Goal: Information Seeking & Learning: Check status

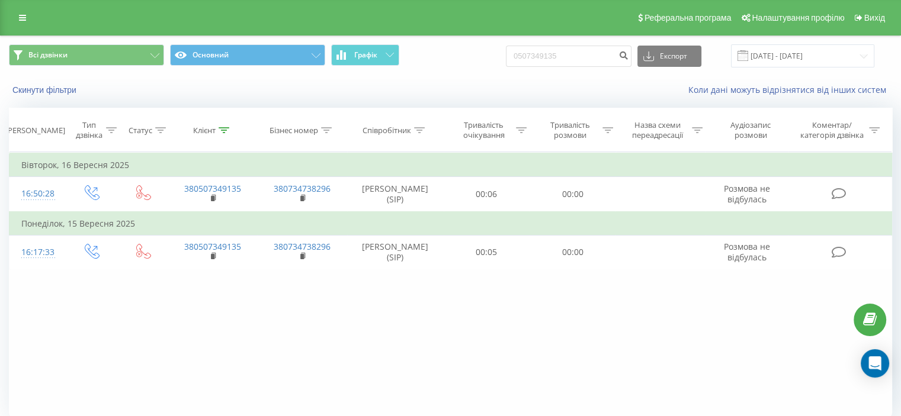
click at [232, 390] on div "Фільтрувати за умовою Дорівнює Введіть значення Скасувати OK Фільтрувати за умо…" at bounding box center [450, 285] width 883 height 267
click at [579, 50] on input "0507349135" at bounding box center [569, 56] width 126 height 21
paste input "+380507708087"
click at [543, 56] on input "+380507708087" at bounding box center [569, 56] width 126 height 21
type input "0507708087"
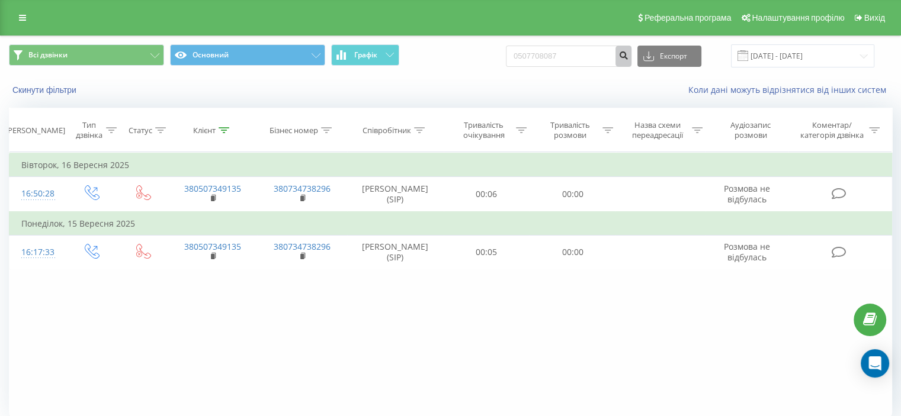
click at [628, 57] on icon "submit" at bounding box center [623, 53] width 10 height 7
click at [555, 61] on input "0507708087" at bounding box center [569, 56] width 126 height 21
paste input "+380676061488"
click at [544, 54] on input "+380676061488" at bounding box center [569, 56] width 126 height 21
type input "0676061488"
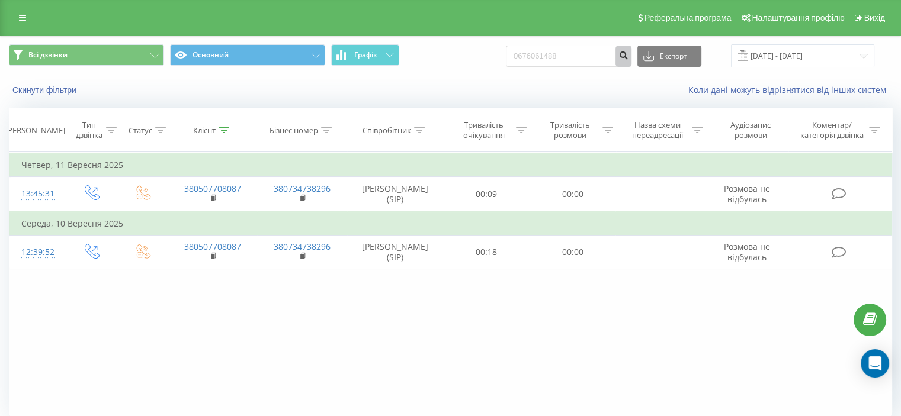
click at [628, 51] on icon "submit" at bounding box center [623, 53] width 10 height 7
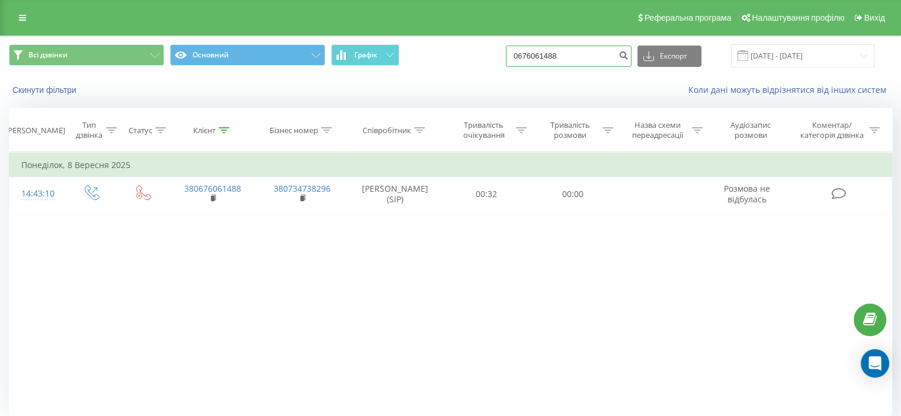
click at [581, 54] on input "0676061488" at bounding box center [569, 56] width 126 height 21
paste input "+380987535800"
click at [543, 59] on input "+380987535800" at bounding box center [569, 56] width 126 height 21
type input "0987535800"
click at [628, 61] on button "submit" at bounding box center [623, 56] width 16 height 21
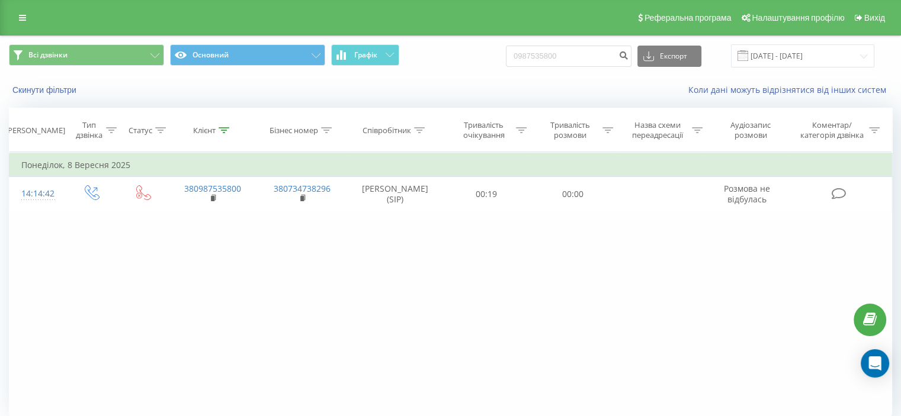
click at [438, 89] on div "Коли дані можуть відрізнятися вiд інших систем" at bounding box center [619, 90] width 562 height 12
click at [585, 52] on input "0987535800" at bounding box center [569, 56] width 126 height 21
paste input "[PHONE_NUMBER]"
click at [540, 56] on input "[PHONE_NUMBER]" at bounding box center [569, 56] width 126 height 21
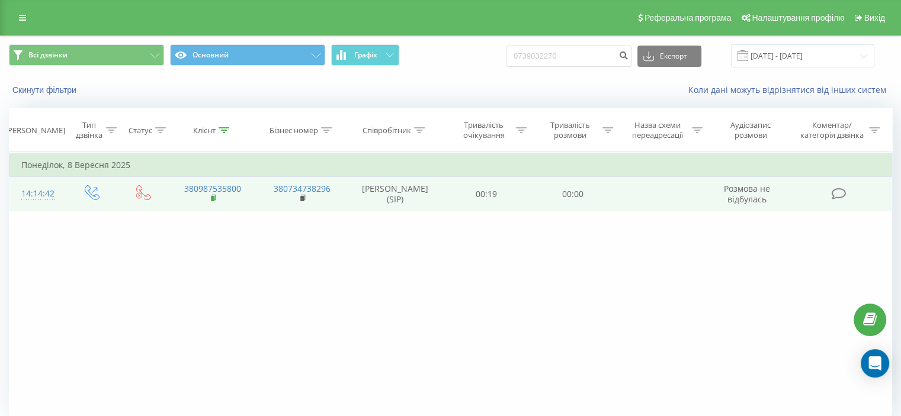
click at [211, 203] on icon at bounding box center [214, 198] width 7 height 8
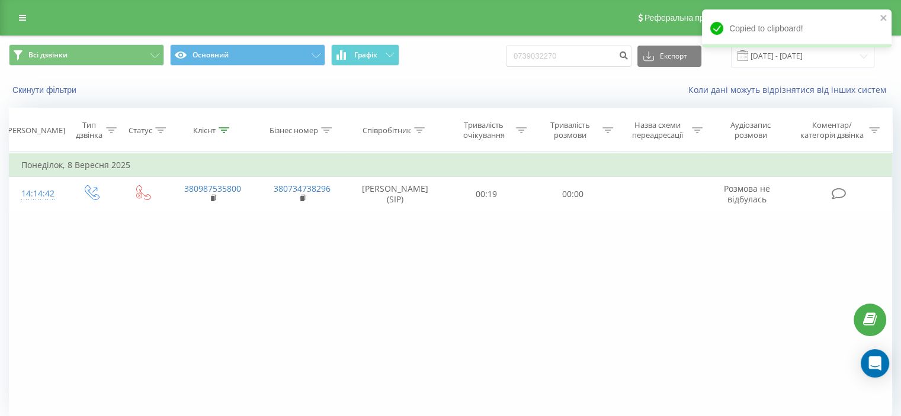
click at [450, 59] on div "Всі дзвінки Основний Графік 0739032270 Експорт .csv .xls .xlsx 22.06.2025 - 22.…" at bounding box center [450, 55] width 883 height 23
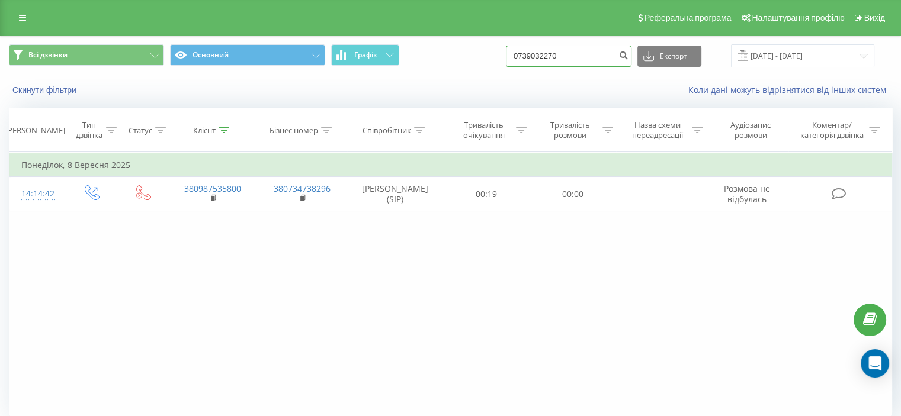
click at [557, 53] on input "0739032270" at bounding box center [569, 56] width 126 height 21
paste input "+380734388133"
click at [540, 55] on input "+380734388133" at bounding box center [569, 56] width 126 height 21
type input "0734388133"
click at [628, 56] on icon "submit" at bounding box center [623, 53] width 10 height 7
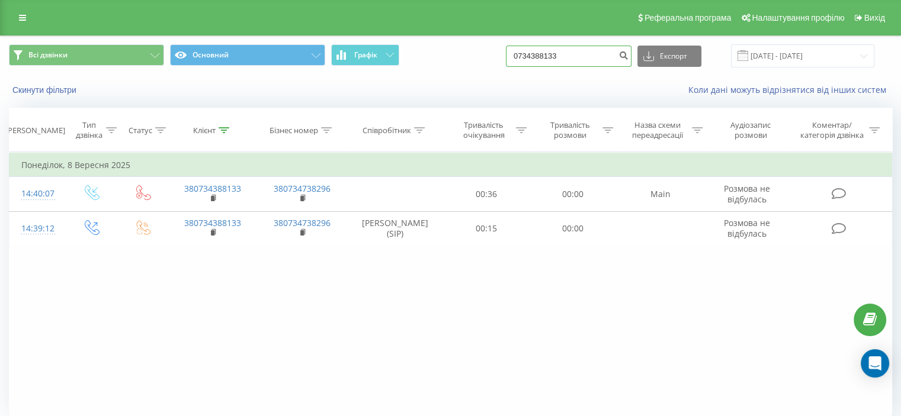
click at [564, 61] on input "0734388133" at bounding box center [569, 56] width 126 height 21
paste input "+380989721396"
click at [540, 58] on input "+380989721396" at bounding box center [569, 56] width 126 height 21
type input "0989721396"
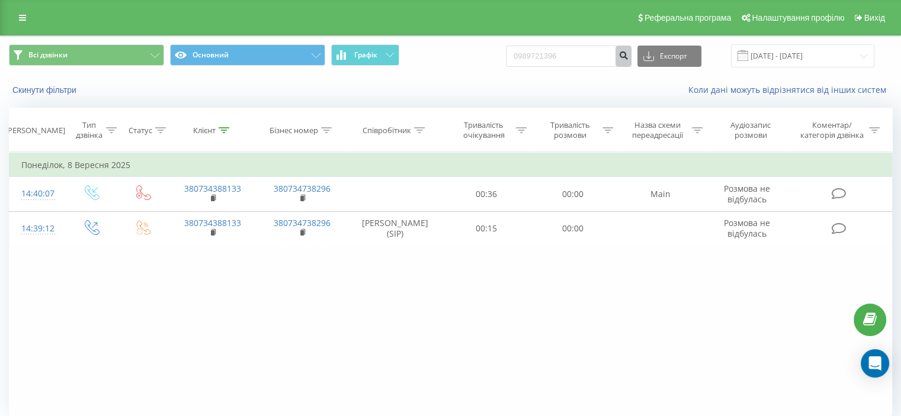
click at [628, 57] on icon "submit" at bounding box center [623, 53] width 10 height 7
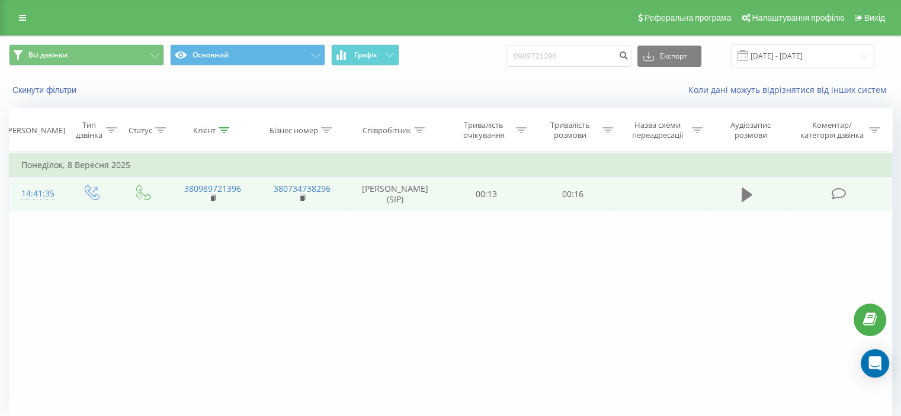
click at [744, 202] on icon at bounding box center [747, 195] width 11 height 14
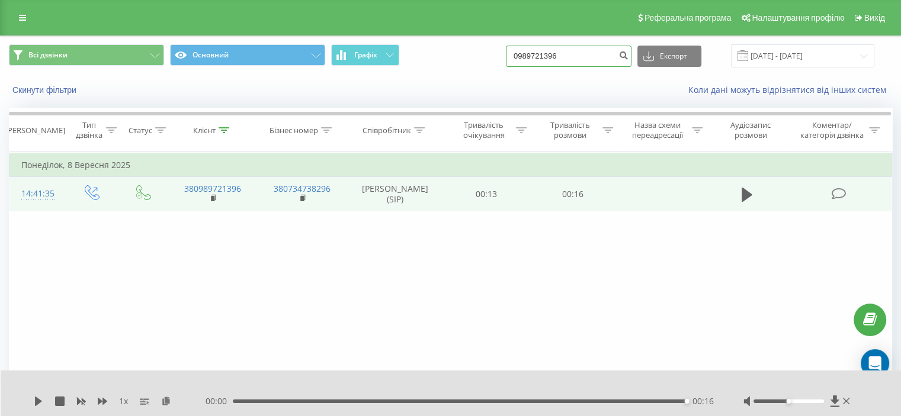
click at [570, 53] on input "0989721396" at bounding box center [569, 56] width 126 height 21
paste input "632525025"
type input "0632525025"
click at [631, 63] on button "submit" at bounding box center [623, 56] width 16 height 21
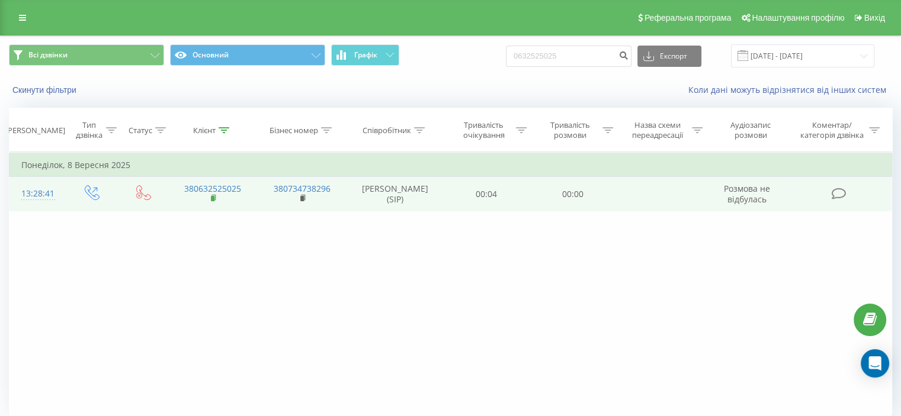
click at [212, 201] on rect at bounding box center [213, 198] width 4 height 5
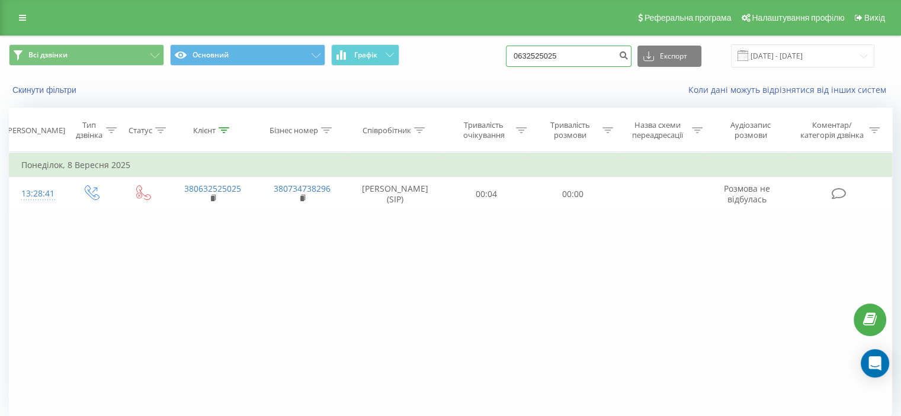
click at [576, 54] on input "0632525025" at bounding box center [569, 56] width 126 height 21
paste input "+380968706108"
click at [542, 60] on input "+380968706108" at bounding box center [569, 56] width 126 height 21
type input "0968706108"
click at [628, 54] on icon "submit" at bounding box center [623, 53] width 10 height 7
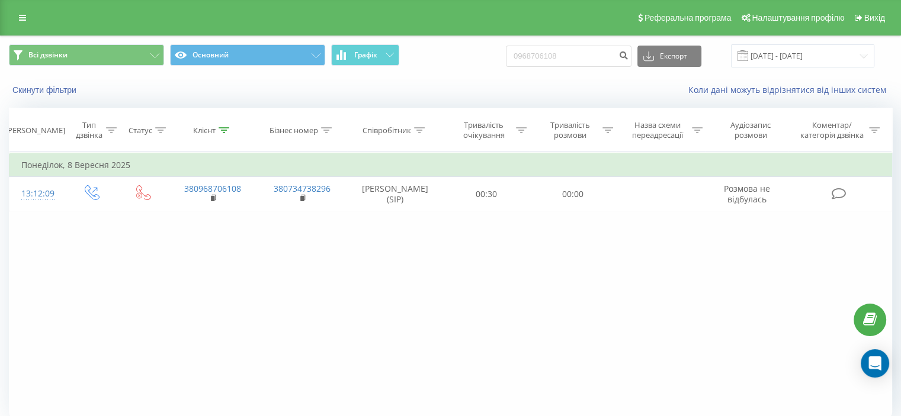
click at [644, 281] on div "Фільтрувати за умовою Дорівнює Введіть значення Скасувати OK Фільтрувати за умо…" at bounding box center [450, 285] width 883 height 267
click at [547, 58] on input "0968706108" at bounding box center [569, 56] width 126 height 21
paste input "+380688639724"
click at [543, 54] on input "+30688639724" at bounding box center [569, 56] width 126 height 21
type input "0688639724"
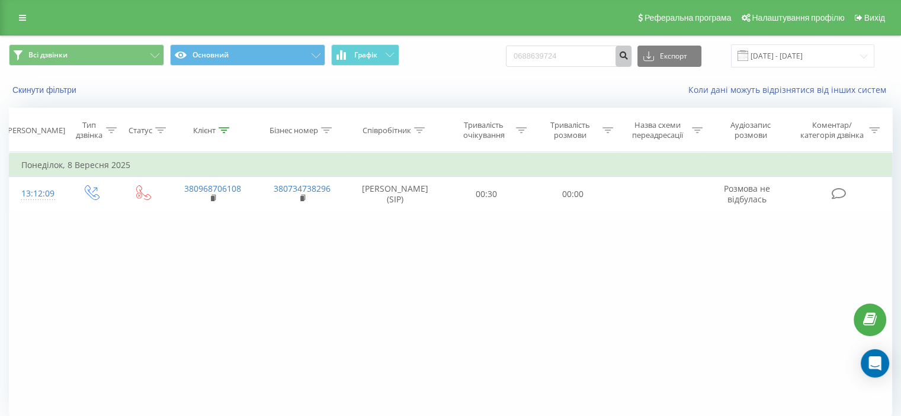
click at [628, 56] on button "submit" at bounding box center [623, 56] width 16 height 21
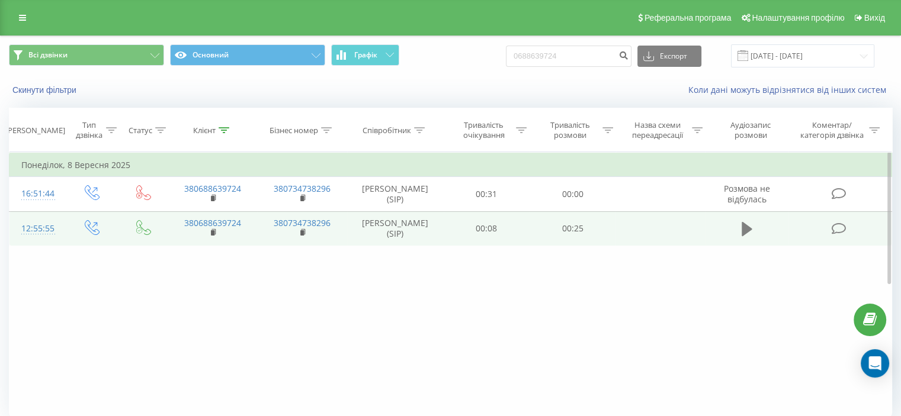
click at [754, 238] on button at bounding box center [747, 229] width 18 height 18
